Goal: Task Accomplishment & Management: Complete application form

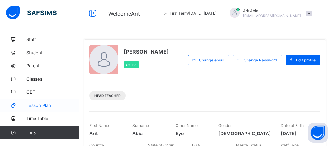
click at [48, 102] on span "Lesson Plan" at bounding box center [52, 104] width 53 height 5
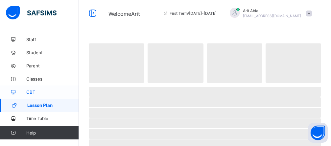
drag, startPoint x: 48, startPoint y: 102, endPoint x: 59, endPoint y: 91, distance: 15.3
click at [49, 102] on link "Lesson Plan" at bounding box center [39, 104] width 79 height 13
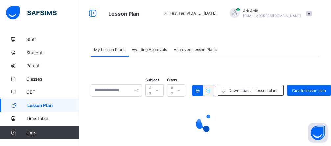
click at [144, 49] on span "Awaiting Approvals" at bounding box center [149, 49] width 35 height 5
click at [144, 50] on span "Awaiting Approvals" at bounding box center [149, 49] width 35 height 5
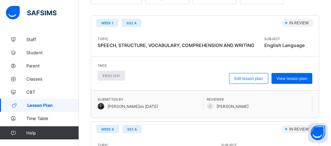
scroll to position [124, 0]
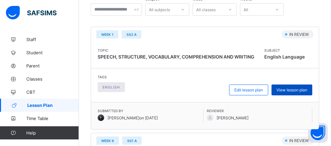
click at [301, 88] on span "View lesson plan" at bounding box center [291, 89] width 31 height 5
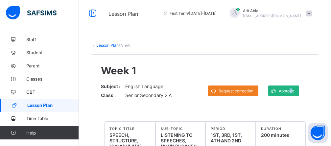
click at [294, 90] on span "Approve" at bounding box center [285, 90] width 15 height 5
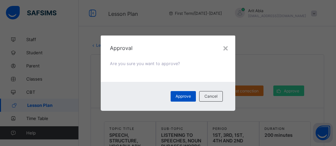
click at [184, 95] on span "Approve" at bounding box center [183, 96] width 15 height 5
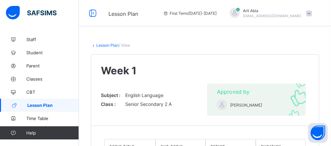
click at [45, 104] on span "Lesson Plan" at bounding box center [53, 104] width 52 height 5
click at [45, 103] on span "Lesson Plan" at bounding box center [53, 104] width 52 height 5
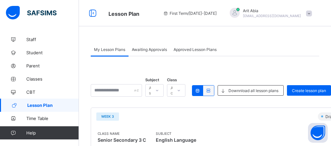
click at [159, 90] on icon at bounding box center [157, 90] width 4 height 7
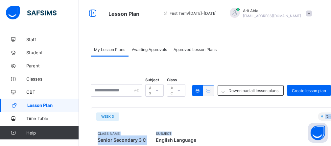
click at [163, 90] on div "All subjects" at bounding box center [154, 90] width 18 height 12
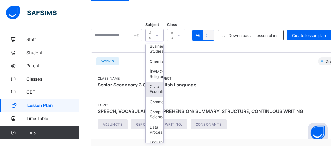
scroll to position [171, 0]
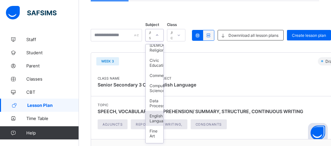
click at [163, 123] on div "English Language" at bounding box center [154, 118] width 18 height 15
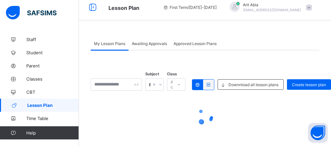
scroll to position [6, 0]
click at [191, 84] on div "Subject English Language Class All classes Downnload all lesson plans Create le…" at bounding box center [205, 101] width 228 height 102
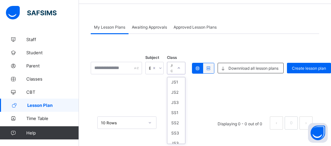
scroll to position [118, 0]
click at [185, 85] on div "JS1" at bounding box center [176, 86] width 18 height 10
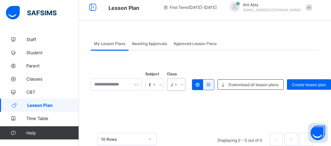
scroll to position [22, 0]
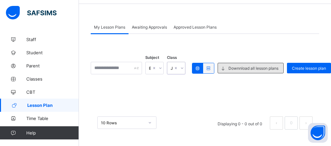
click at [278, 66] on span "Downnload all lesson plans" at bounding box center [253, 68] width 50 height 5
click at [226, 69] on icon at bounding box center [222, 68] width 7 height 6
click at [269, 67] on span "Downnload all lesson plans" at bounding box center [253, 68] width 50 height 5
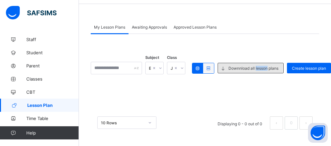
click at [269, 66] on span "Downnload all lesson plans" at bounding box center [253, 68] width 50 height 5
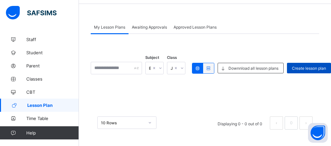
click at [309, 66] on span "Create lesson plan" at bounding box center [309, 68] width 34 height 5
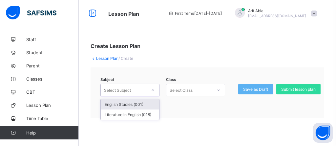
click at [152, 92] on icon at bounding box center [153, 90] width 4 height 7
click at [145, 105] on div "English Studies (001)" at bounding box center [130, 104] width 58 height 10
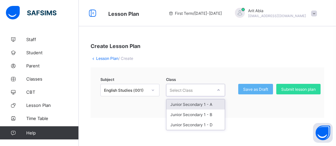
click at [218, 91] on icon at bounding box center [219, 90] width 4 height 7
click at [207, 104] on div "Junior Secondary 1 - A" at bounding box center [195, 104] width 58 height 10
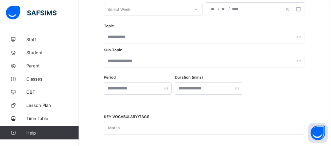
scroll to position [151, 0]
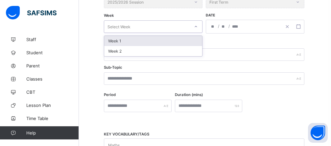
click at [198, 27] on div at bounding box center [195, 26] width 11 height 11
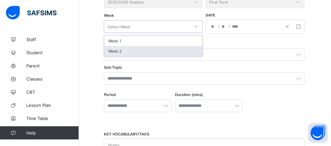
click at [136, 53] on div "Week 2" at bounding box center [153, 51] width 98 height 10
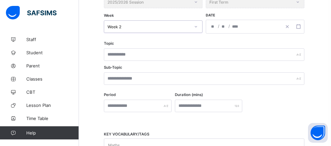
click at [210, 26] on div "/ /" at bounding box center [255, 27] width 98 height 14
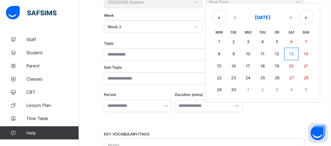
drag, startPoint x: 219, startPoint y: 67, endPoint x: 219, endPoint y: 64, distance: 3.3
click at [219, 67] on abbr "15" at bounding box center [219, 65] width 4 height 5
type input "**********"
type input "*"
type input "**"
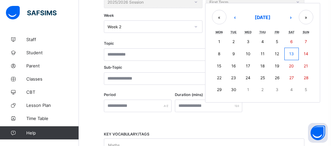
type input "****"
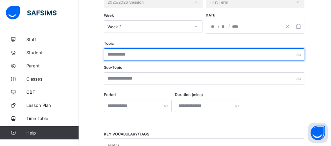
click at [146, 53] on input "text" at bounding box center [204, 54] width 200 height 12
type input "**********"
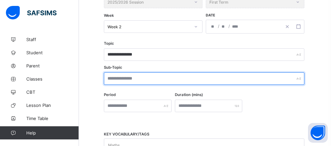
click at [136, 78] on input "text" at bounding box center [204, 78] width 200 height 12
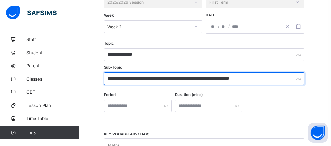
type input "**********"
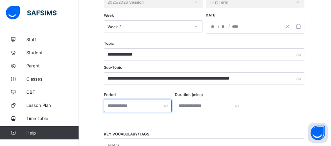
click at [163, 109] on input "text" at bounding box center [138, 105] width 68 height 12
type input "*"
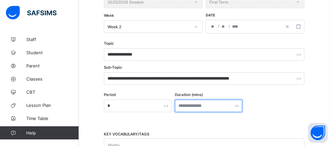
click at [213, 108] on input "number" at bounding box center [209, 105] width 68 height 12
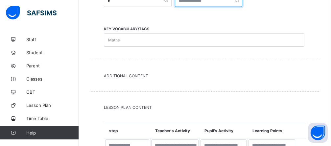
type input "***"
click at [125, 38] on div "Maths" at bounding box center [197, 39] width 187 height 13
type input "*********"
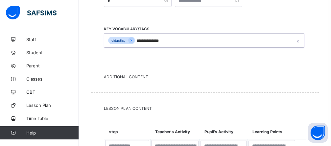
type input "**********"
type input "*****"
click at [186, 39] on div "logig" at bounding box center [182, 41] width 14 height 8
click at [183, 41] on div "logig" at bounding box center [182, 41] width 14 height 8
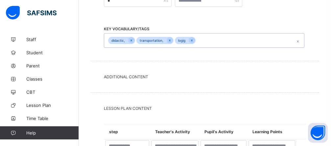
click at [186, 38] on div "logig" at bounding box center [182, 41] width 14 height 8
click at [182, 41] on div "logig" at bounding box center [182, 41] width 14 height 8
click at [189, 40] on div at bounding box center [191, 40] width 6 height 6
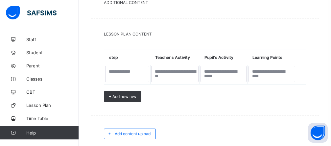
scroll to position [339, 0]
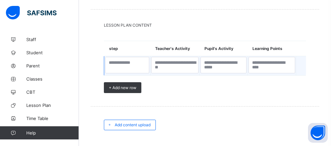
type input "*******"
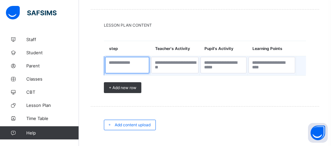
click at [125, 65] on textarea at bounding box center [127, 65] width 44 height 16
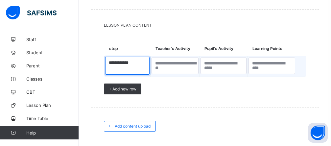
type textarea "**********"
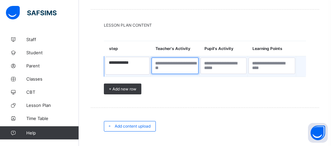
click at [175, 68] on textarea at bounding box center [174, 65] width 47 height 16
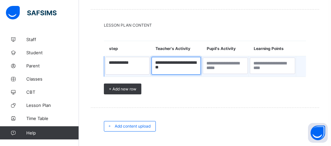
type textarea "**********"
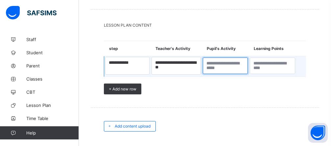
click at [223, 65] on textarea at bounding box center [225, 65] width 45 height 16
type textarea "**********"
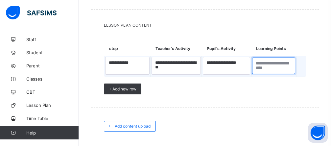
click at [266, 64] on textarea at bounding box center [273, 65] width 43 height 16
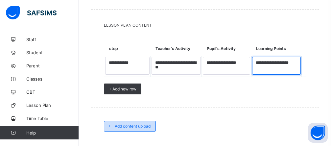
type textarea "**********"
click at [143, 126] on span "Add content upload" at bounding box center [133, 125] width 36 height 5
click at [143, 126] on div "Add content upload" at bounding box center [205, 126] width 228 height 37
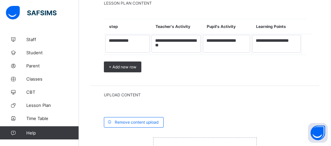
scroll to position [418, 0]
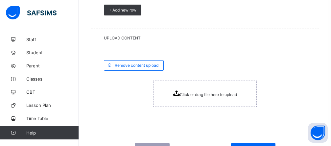
click at [223, 94] on span "Click or drag file here to upload" at bounding box center [208, 94] width 57 height 5
click at [192, 95] on span "Click or drag file here to upload" at bounding box center [208, 94] width 57 height 5
click at [202, 94] on span "Click or drag file here to upload" at bounding box center [208, 94] width 57 height 5
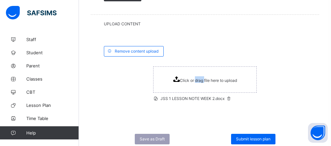
scroll to position [445, 0]
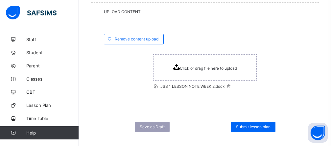
click at [204, 89] on span "JSS 1 LESSON NOTE WEEK 2.docx" at bounding box center [192, 86] width 78 height 5
click at [180, 89] on span "JSS 1 LESSON NOTE WEEK 2.docx" at bounding box center [192, 86] width 78 height 5
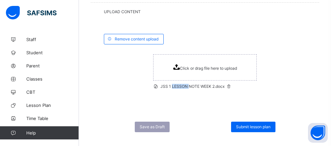
click at [180, 89] on span "JSS 1 LESSON NOTE WEEK 2.docx" at bounding box center [192, 86] width 78 height 5
click at [243, 108] on div "Remove content upload Click or drag file here to upload JSS 1 LESSON NOTE WEEK …" at bounding box center [205, 65] width 228 height 88
click at [265, 129] on span "Submit lesson plan" at bounding box center [253, 126] width 34 height 5
click at [0, 0] on div "× Submit Please select a staff to review the lesson plan. If the staff member i…" at bounding box center [0, 0] width 0 height 0
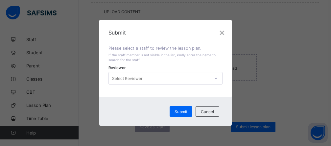
click at [217, 76] on icon at bounding box center [216, 78] width 4 height 7
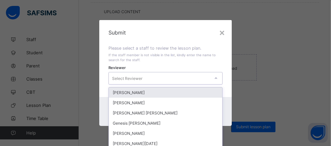
scroll to position [117, 0]
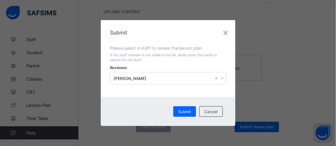
click at [128, 98] on div "Submit Cancel" at bounding box center [168, 111] width 135 height 29
click at [184, 112] on span "Submit" at bounding box center [184, 111] width 13 height 5
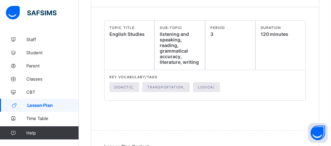
scroll to position [222, 0]
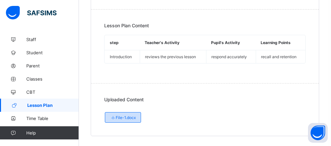
click at [133, 119] on span "File-1.docx" at bounding box center [123, 117] width 26 height 5
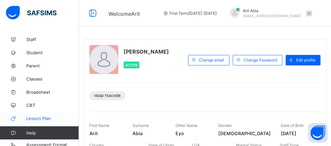
click at [42, 115] on link "Lesson Plan" at bounding box center [39, 118] width 79 height 13
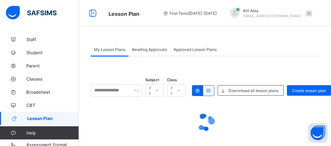
click at [147, 47] on span "Awaiting Approvals" at bounding box center [149, 49] width 35 height 5
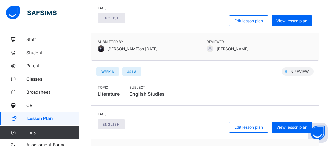
scroll to position [206, 0]
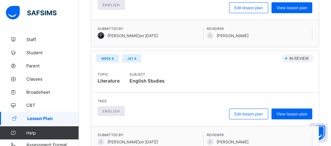
click at [330, 138] on div "My Lesson Plans Awaiting Approvals Approved Lesson Plans Awaiting Approvals Mor…" at bounding box center [205, 113] width 252 height 573
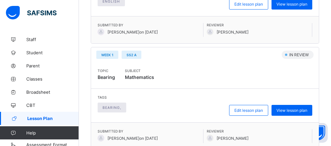
scroll to position [246, 0]
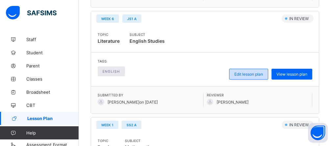
click at [259, 72] on span "Edit lesson plan" at bounding box center [248, 74] width 29 height 5
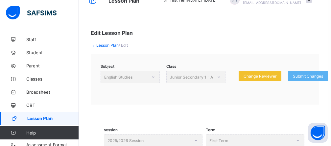
scroll to position [26, 0]
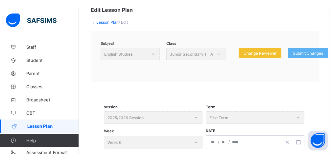
scroll to position [0, 0]
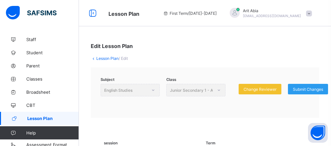
click at [319, 88] on span "Submit Changes" at bounding box center [308, 89] width 30 height 5
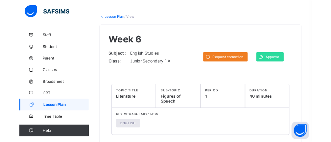
scroll to position [179, 0]
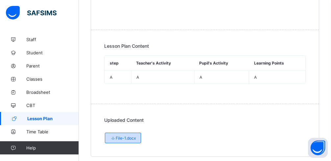
click at [125, 135] on span "File-1.docx" at bounding box center [123, 137] width 26 height 5
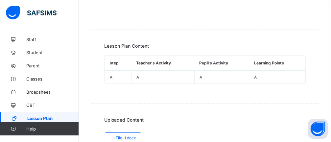
click at [125, 137] on div "Uploaded Content File-1.docx" at bounding box center [205, 130] width 228 height 52
click at [123, 135] on span "File-1.docx" at bounding box center [123, 137] width 26 height 5
